Goal: Task Accomplishment & Management: Manage account settings

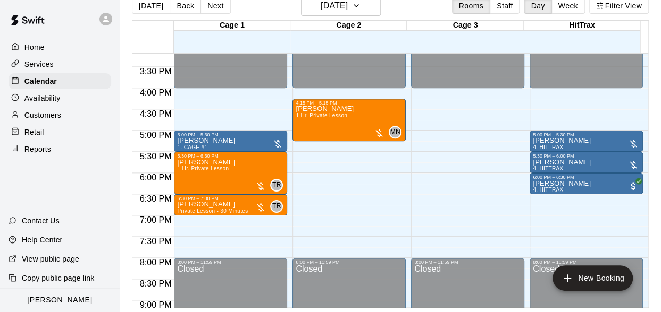
scroll to position [647, 0]
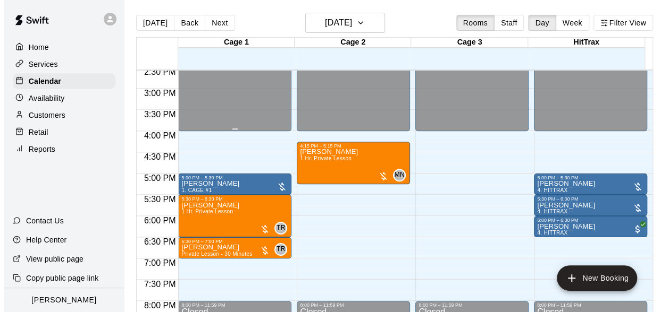
scroll to position [696, 0]
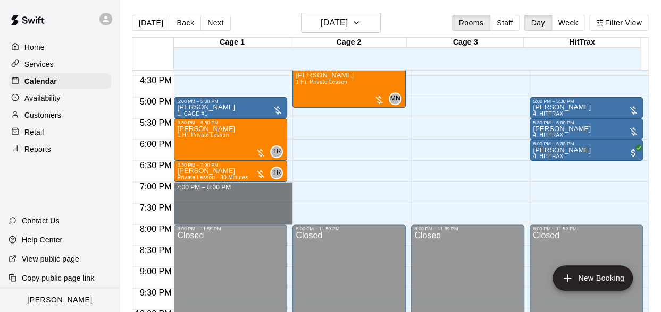
drag, startPoint x: 207, startPoint y: 184, endPoint x: 209, endPoint y: 218, distance: 34.6
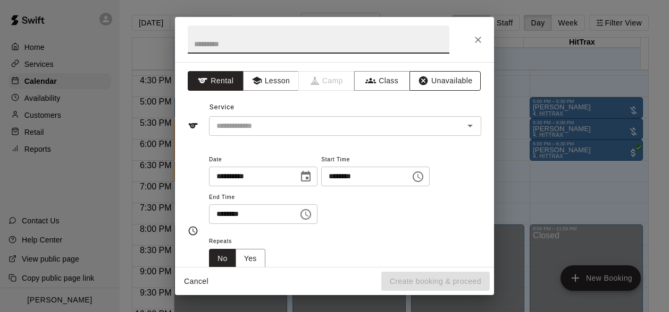
click at [449, 80] on button "Unavailable" at bounding box center [444, 81] width 71 height 20
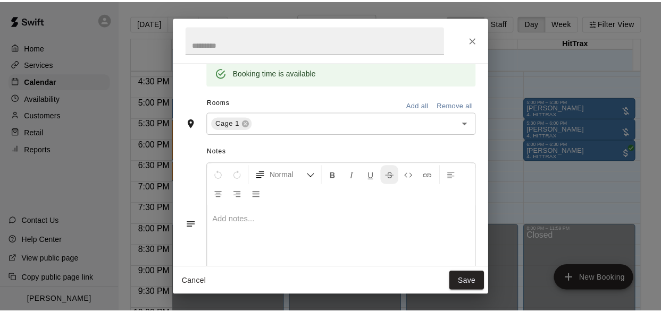
scroll to position [154, 0]
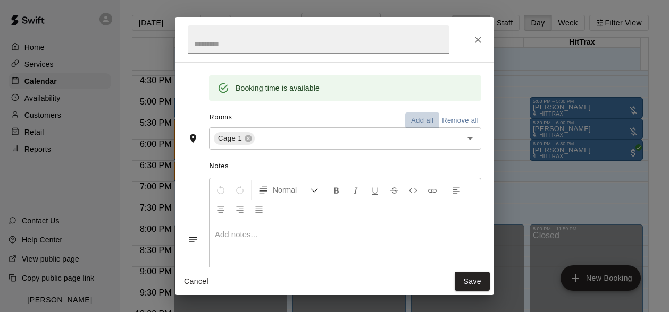
click at [410, 123] on button "Add all" at bounding box center [422, 121] width 34 height 16
click at [473, 284] on button "Save" at bounding box center [471, 282] width 35 height 20
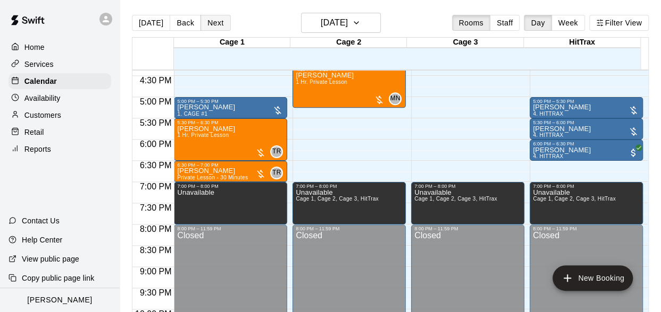
click at [204, 22] on button "Next" at bounding box center [215, 23] width 30 height 16
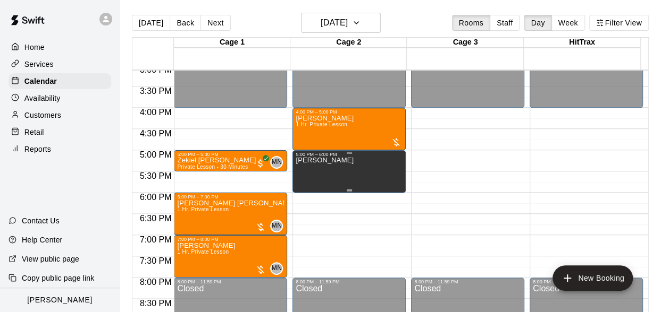
scroll to position [590, 0]
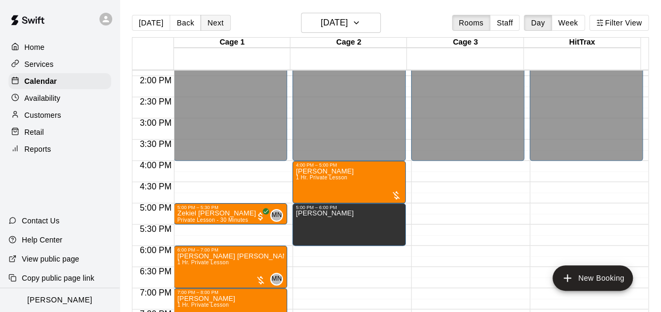
click at [203, 23] on button "Next" at bounding box center [215, 23] width 30 height 16
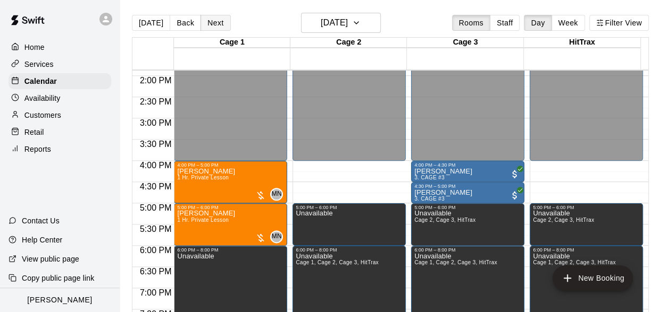
click at [203, 23] on button "Next" at bounding box center [215, 23] width 30 height 16
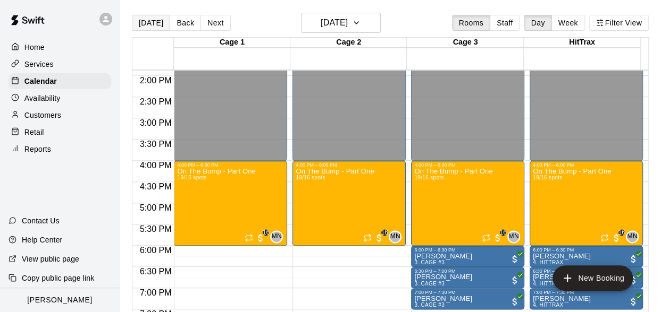
click at [158, 23] on button "[DATE]" at bounding box center [151, 23] width 38 height 16
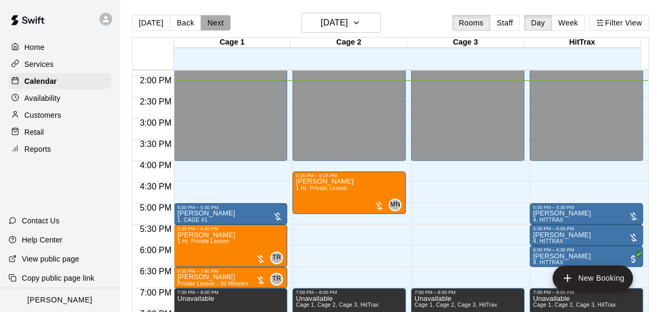
click at [222, 27] on button "Next" at bounding box center [215, 23] width 30 height 16
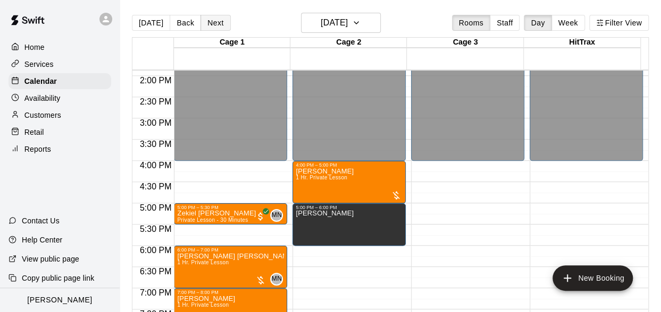
click at [222, 27] on button "Next" at bounding box center [215, 23] width 30 height 16
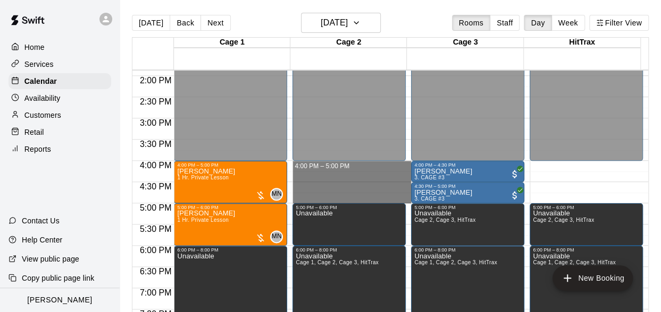
drag, startPoint x: 327, startPoint y: 164, endPoint x: 332, endPoint y: 196, distance: 32.2
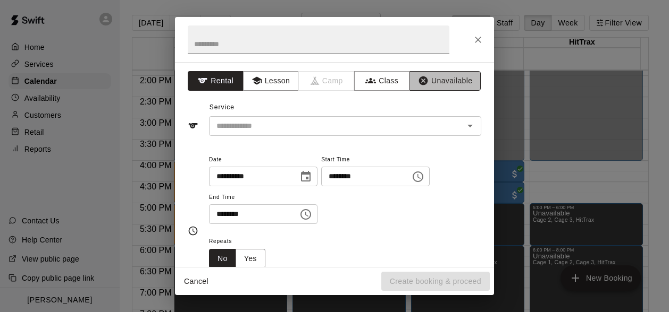
click at [419, 81] on icon "button" at bounding box center [423, 81] width 9 height 9
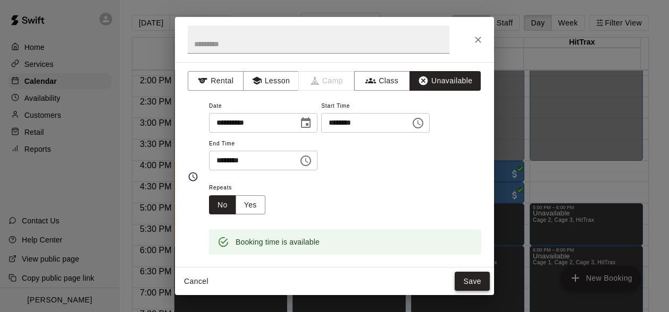
click at [479, 284] on button "Save" at bounding box center [471, 282] width 35 height 20
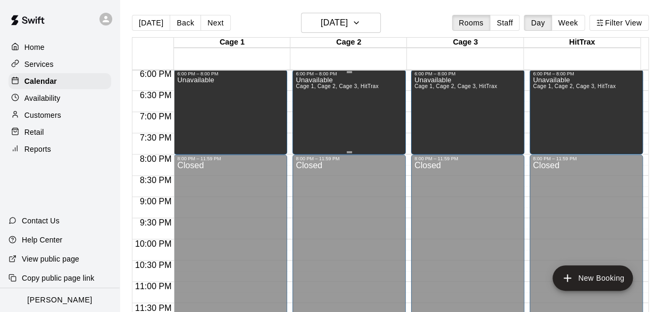
scroll to position [554, 0]
